Goal: Task Accomplishment & Management: Use online tool/utility

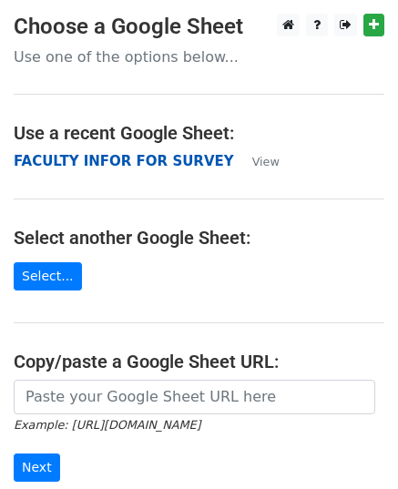
click at [91, 165] on strong "FACULTY INFOR FOR SURVEY" at bounding box center [124, 161] width 220 height 16
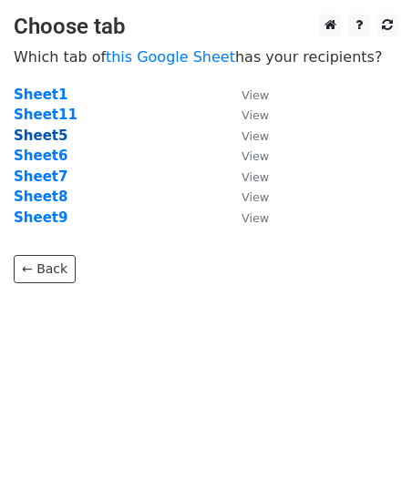
click at [52, 131] on strong "Sheet5" at bounding box center [41, 136] width 54 height 16
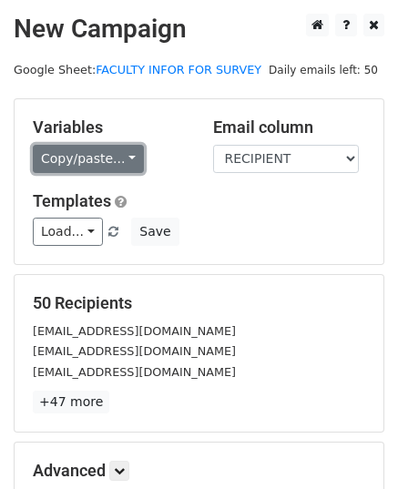
click at [122, 161] on link "Copy/paste..." at bounding box center [88, 159] width 111 height 28
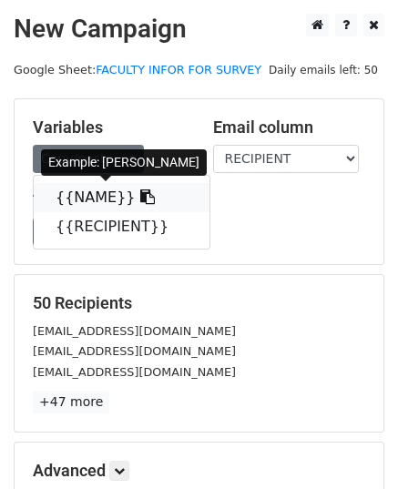
click at [99, 200] on link "{{NAME}}" at bounding box center [122, 197] width 176 height 29
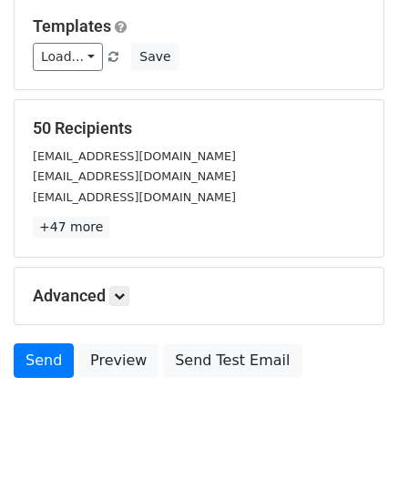
scroll to position [178, 0]
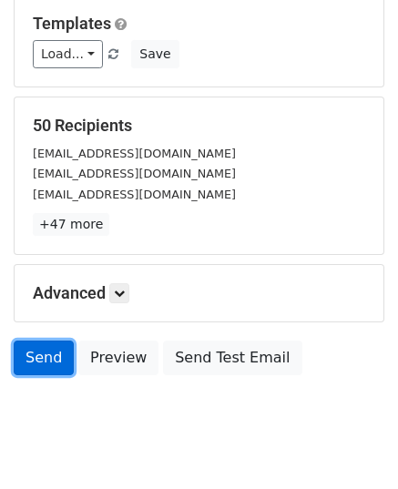
click at [46, 348] on link "Send" at bounding box center [44, 358] width 60 height 35
